Goal: Task Accomplishment & Management: Use online tool/utility

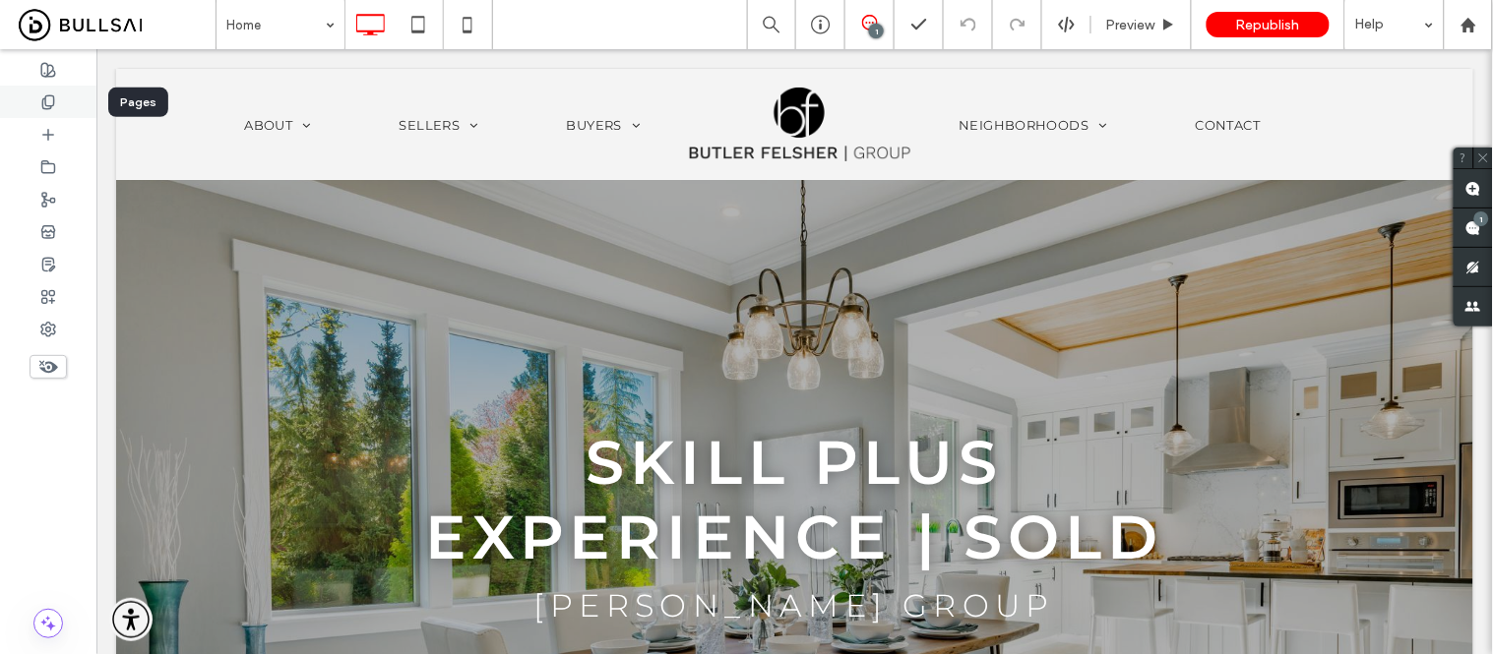
click at [43, 103] on icon at bounding box center [48, 102] width 16 height 16
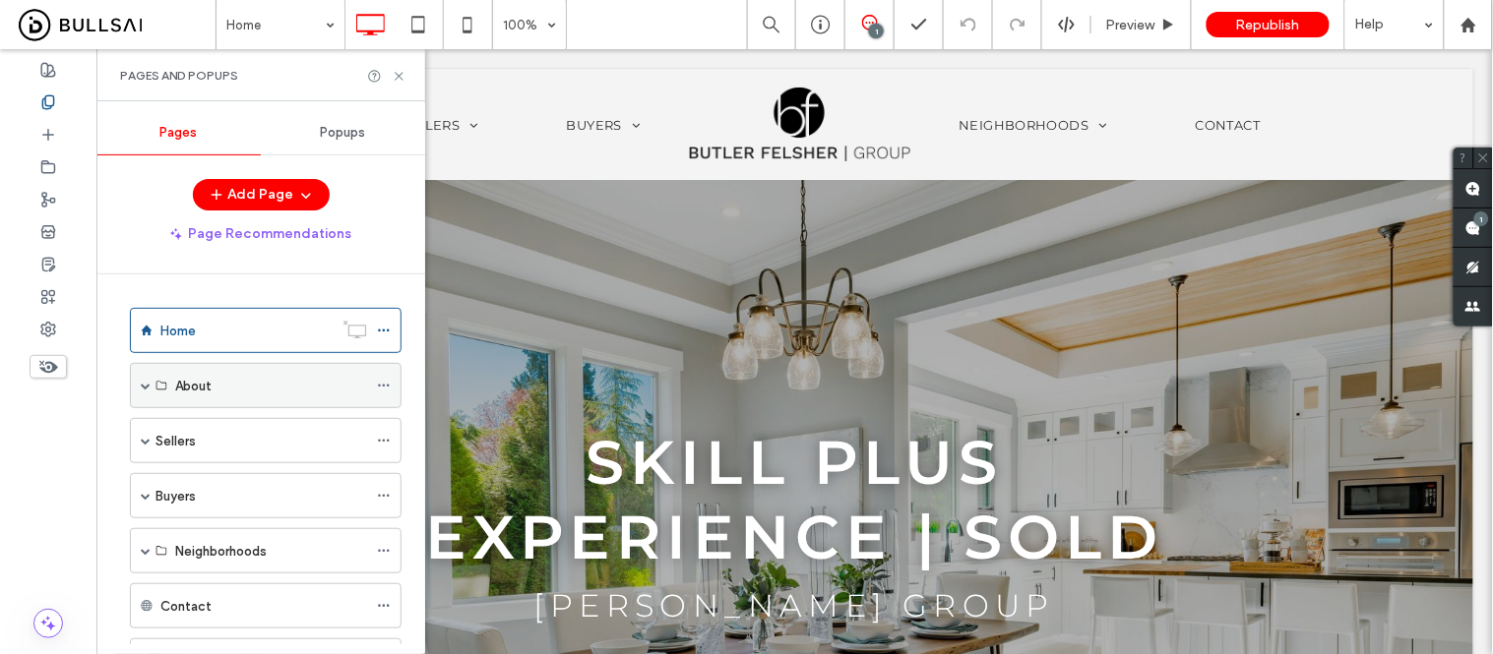
click at [145, 387] on span at bounding box center [146, 386] width 10 height 10
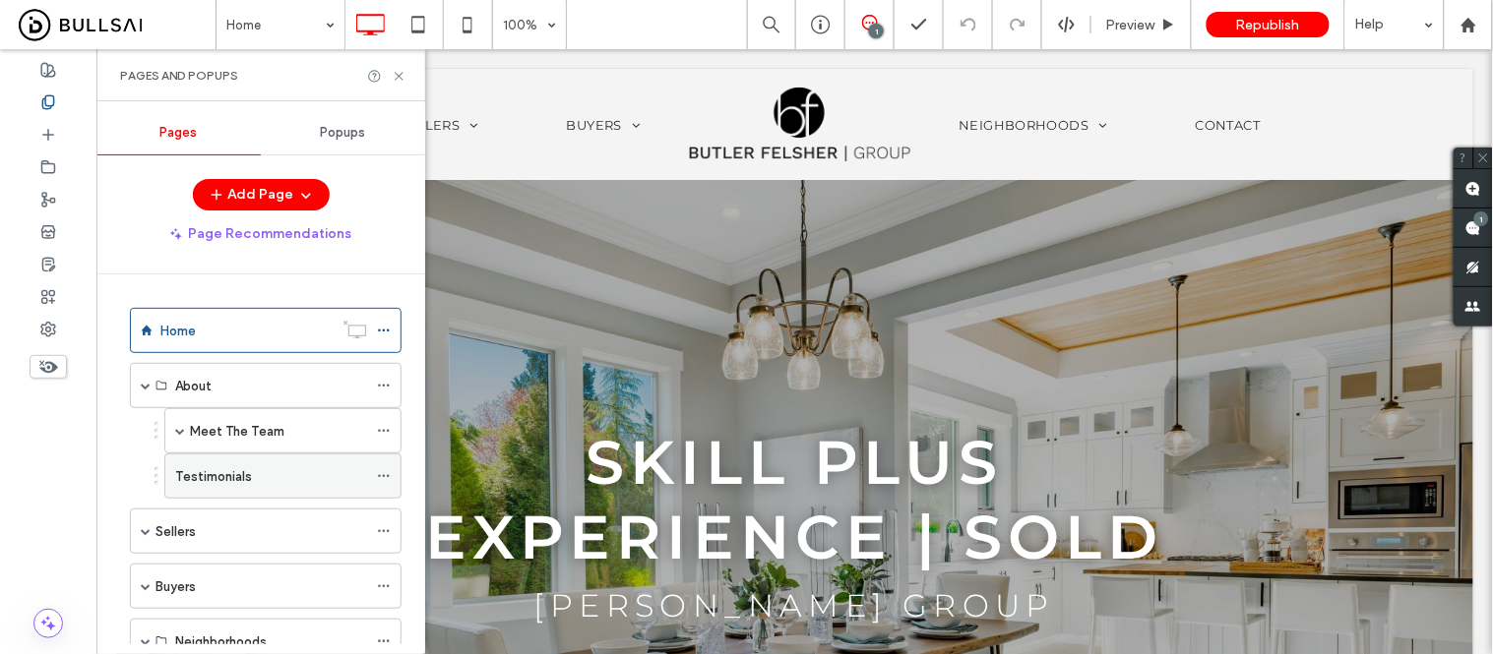
click at [234, 485] on label "Testimonials" at bounding box center [213, 477] width 77 height 34
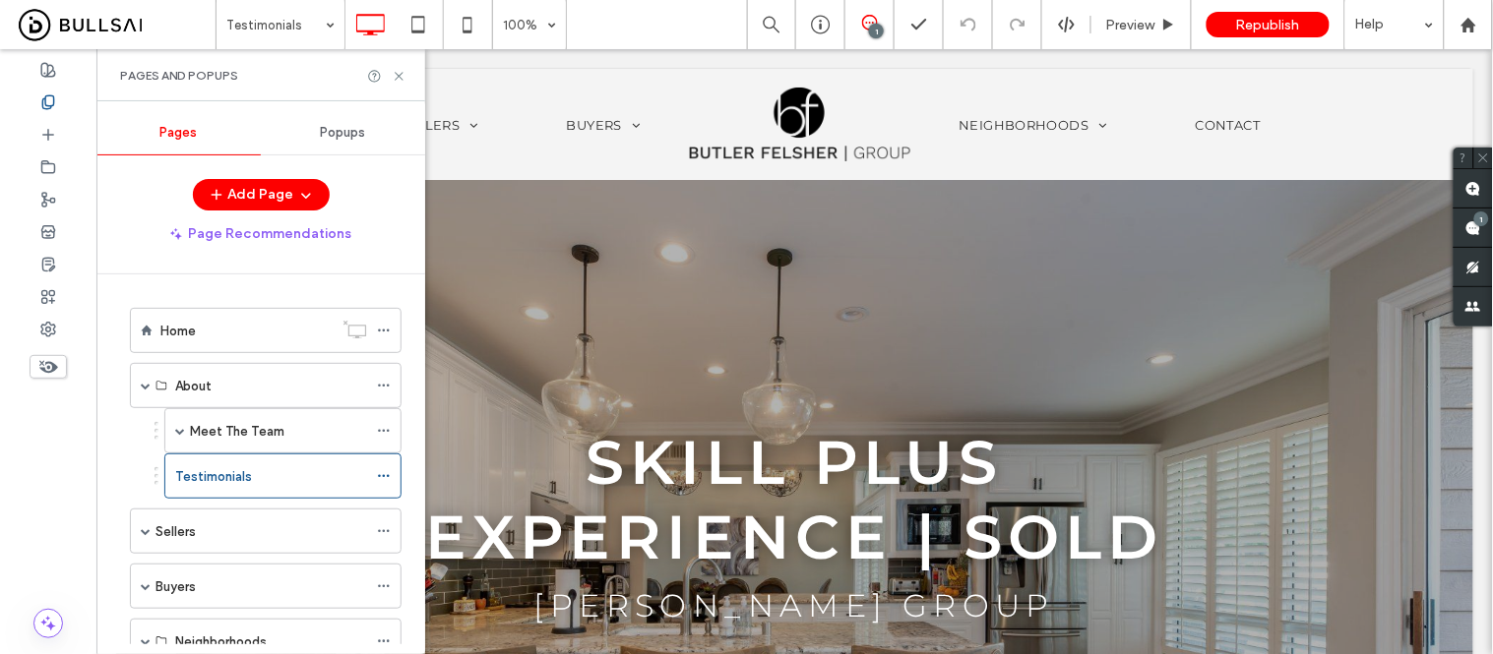
click at [397, 74] on icon at bounding box center [399, 76] width 15 height 15
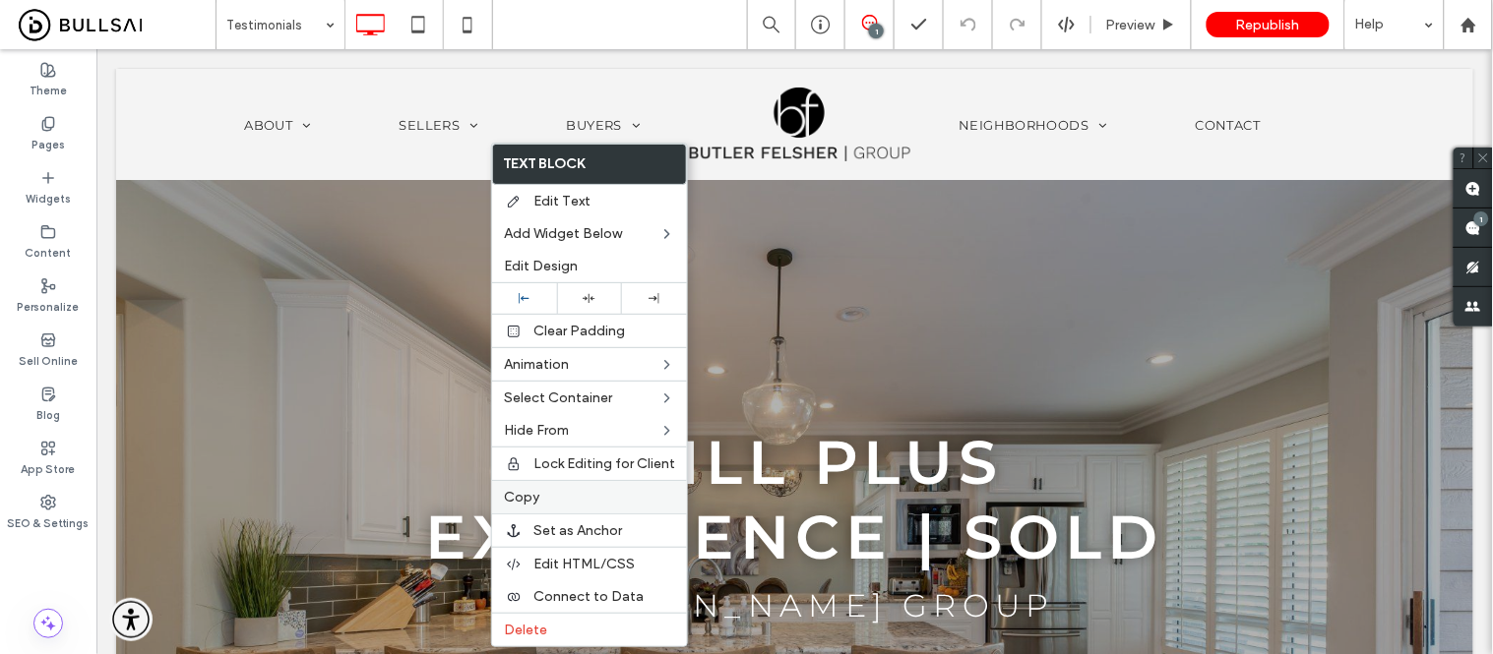
click at [527, 500] on span "Copy" at bounding box center [521, 497] width 35 height 17
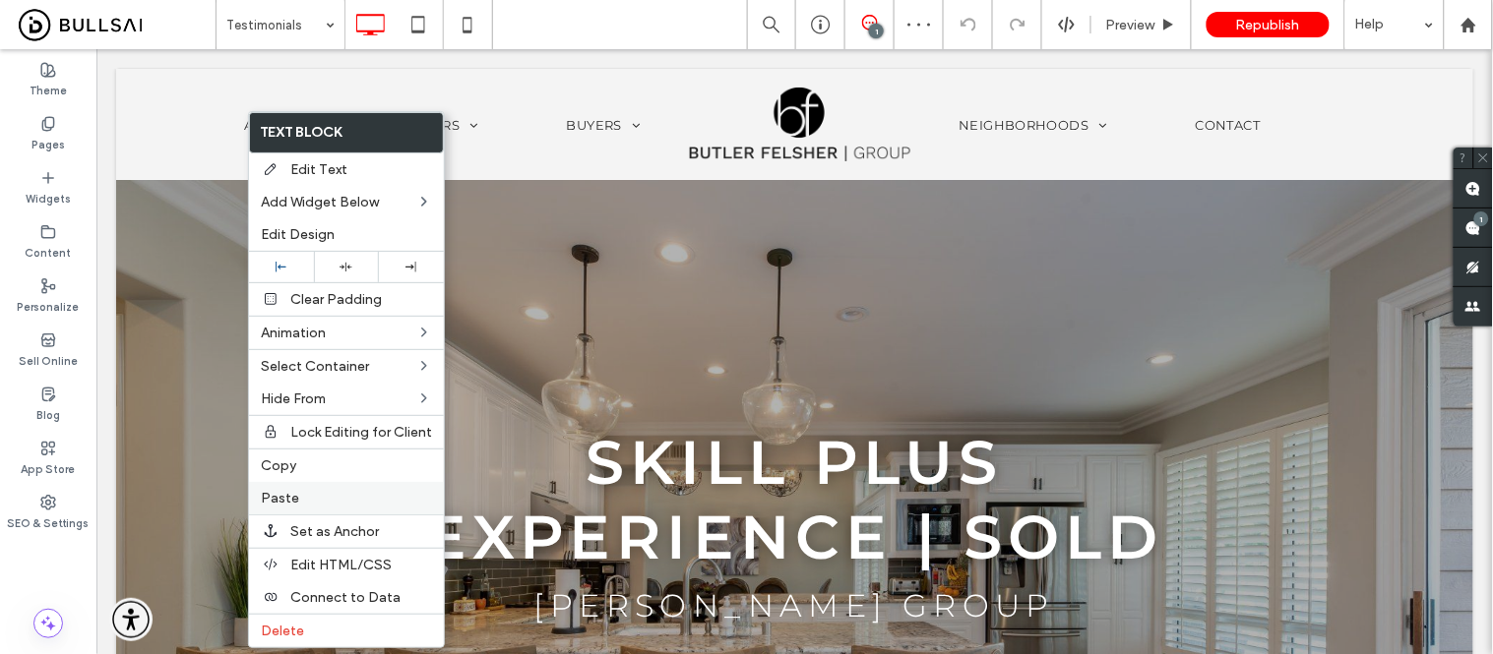
click at [299, 497] on label "Paste" at bounding box center [346, 498] width 171 height 17
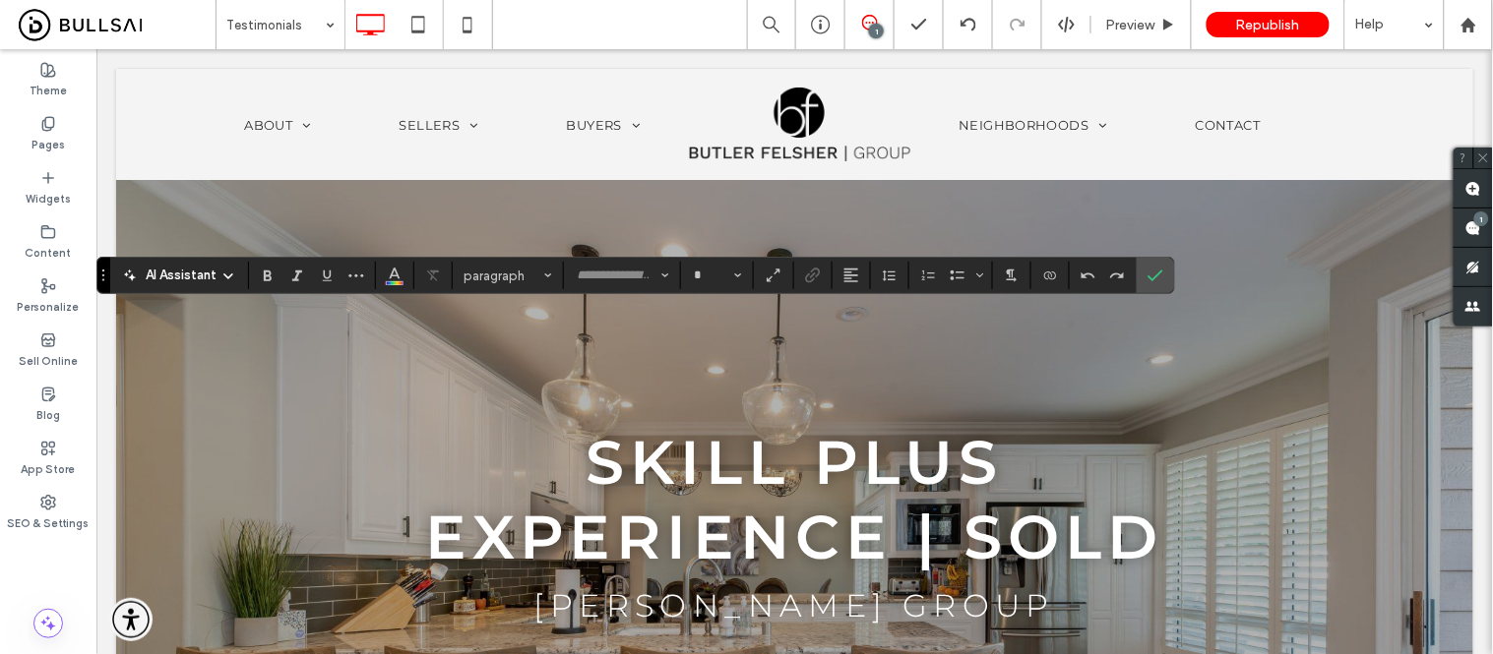
type input "**********"
type input "**"
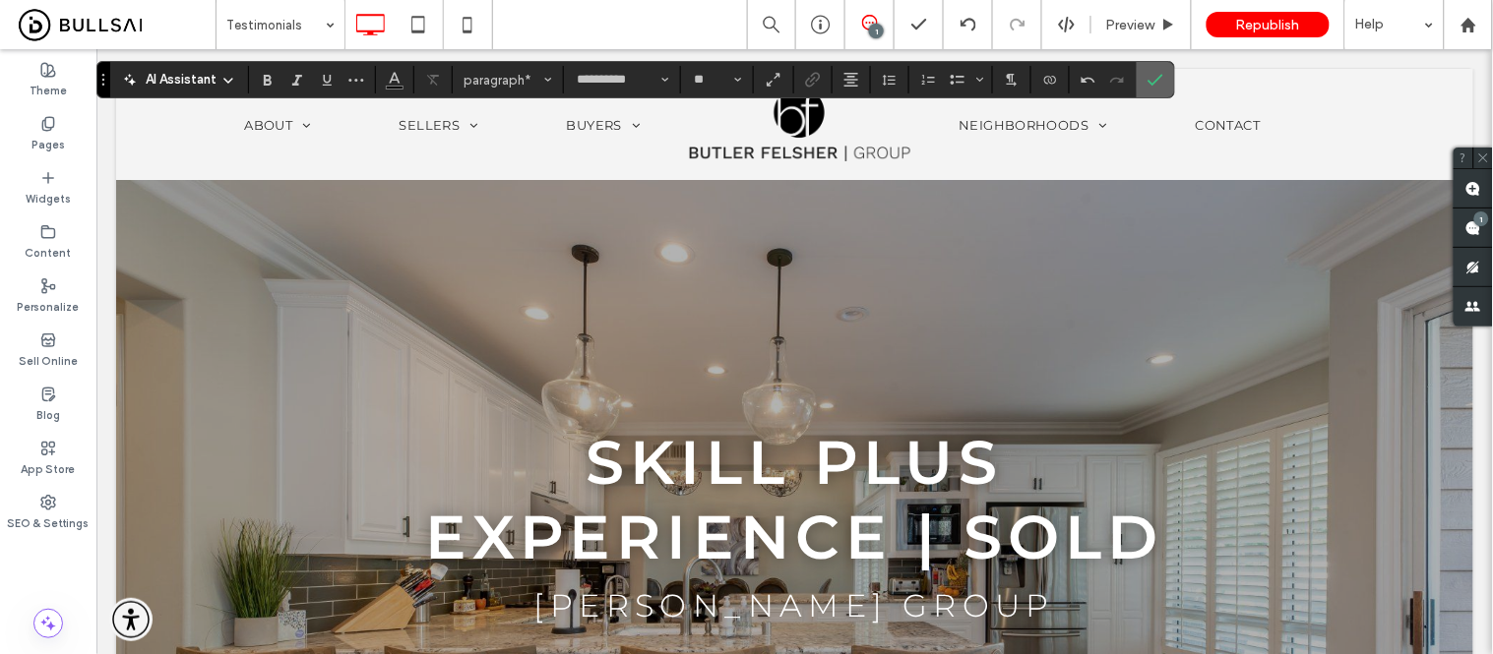
click at [1151, 70] on span "Confirm" at bounding box center [1151, 79] width 9 height 35
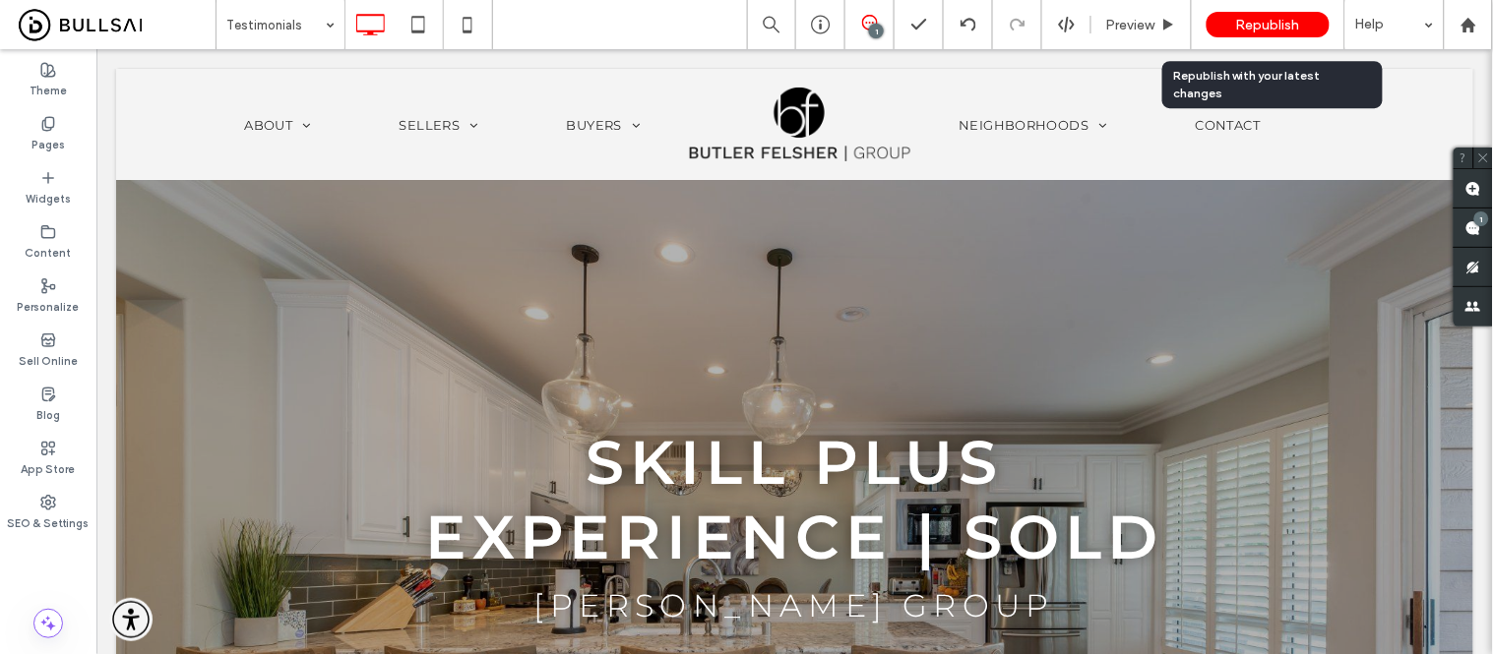
click at [1271, 25] on span "Republish" at bounding box center [1268, 25] width 64 height 17
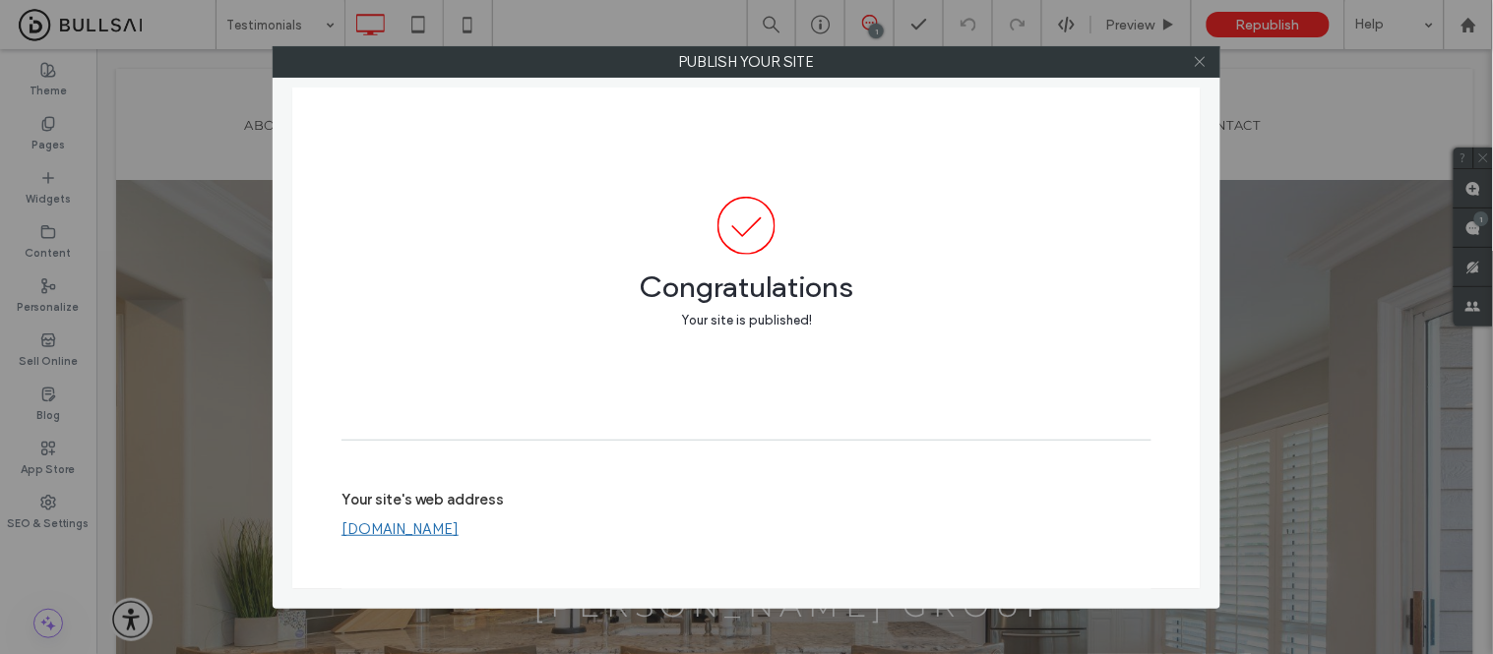
click at [1205, 62] on icon at bounding box center [1200, 61] width 15 height 15
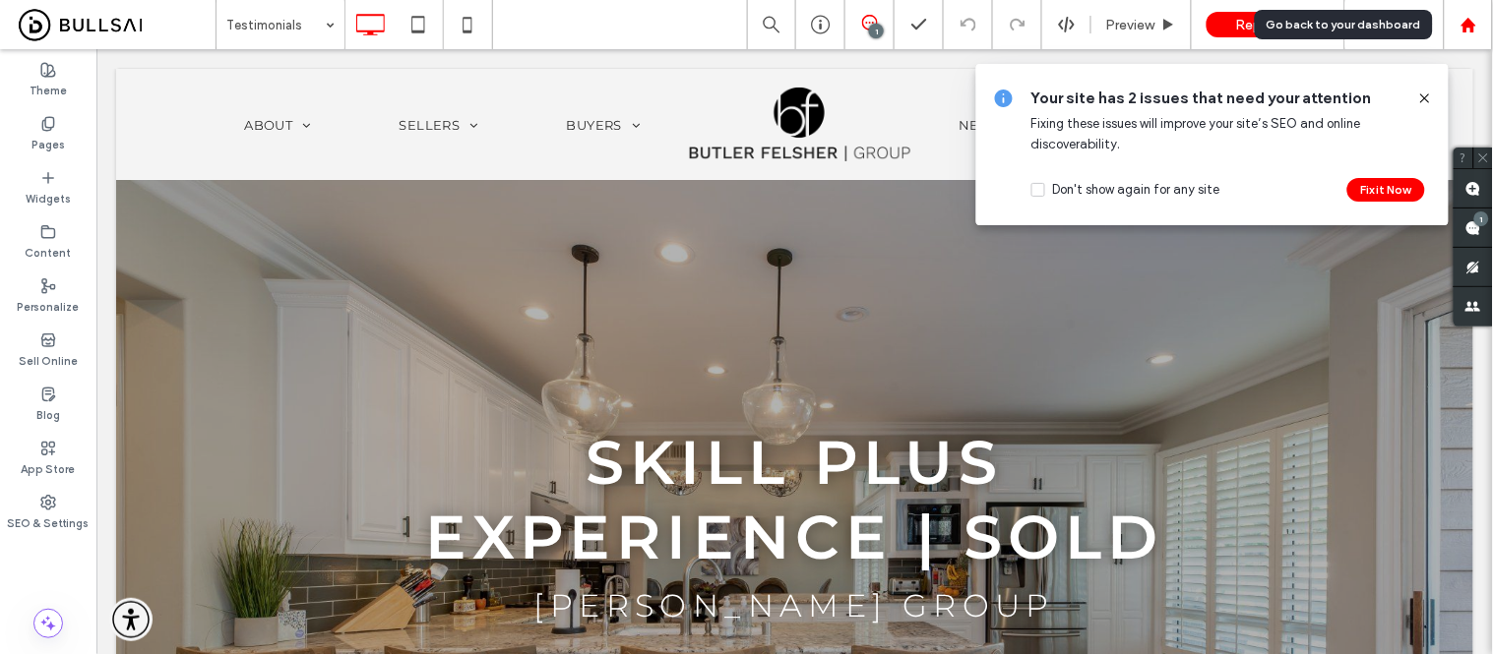
click at [1463, 32] on icon at bounding box center [1468, 25] width 17 height 17
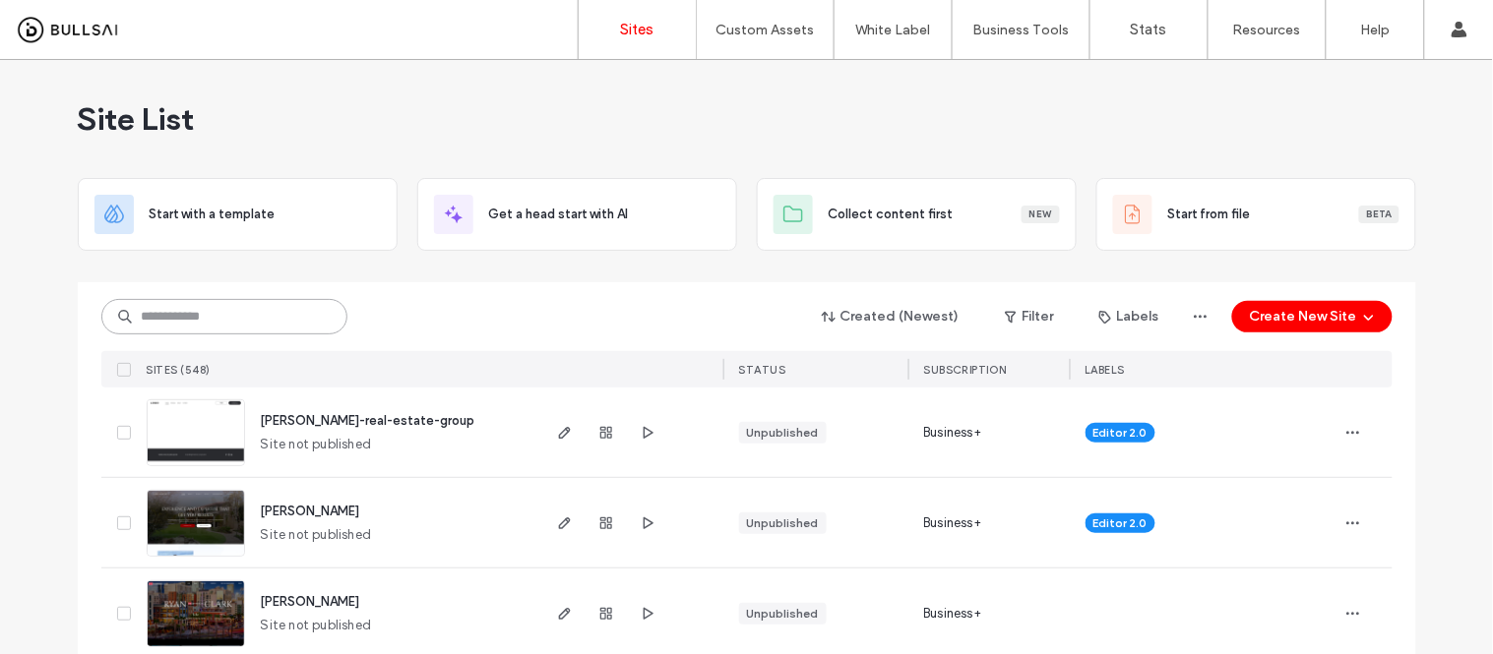
click at [212, 318] on input at bounding box center [224, 316] width 246 height 35
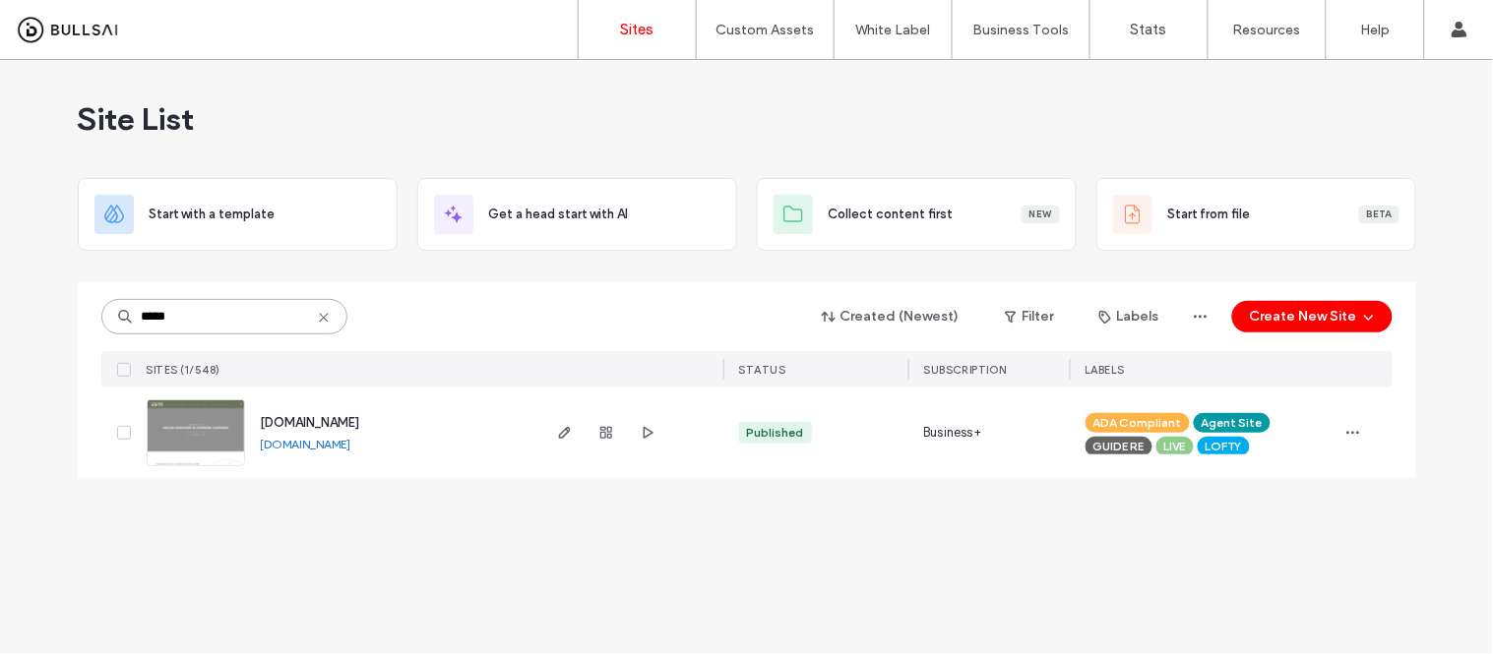
type input "*****"
click at [351, 450] on link "[DOMAIN_NAME]" at bounding box center [306, 444] width 91 height 15
click at [204, 419] on img at bounding box center [196, 468] width 96 height 134
